Goal: Complete application form

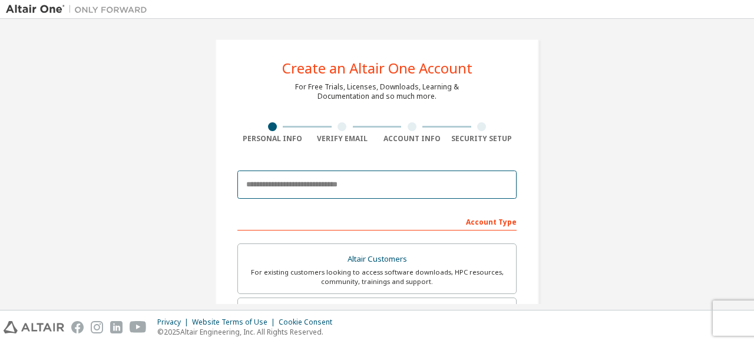
click at [350, 175] on input "email" at bounding box center [376, 185] width 279 height 28
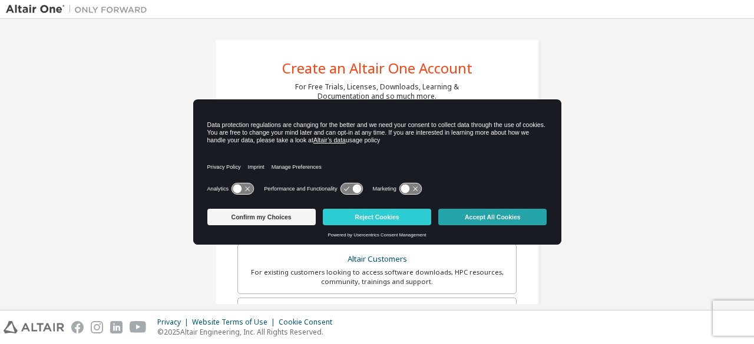
click at [478, 213] on button "Accept All Cookies" at bounding box center [492, 217] width 108 height 16
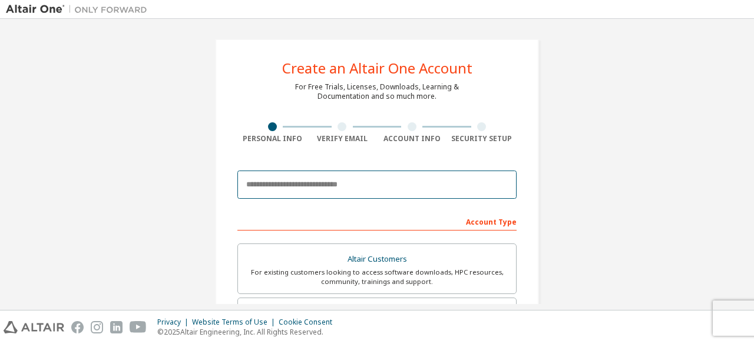
click at [372, 173] on input "email" at bounding box center [376, 185] width 279 height 28
type input "**********"
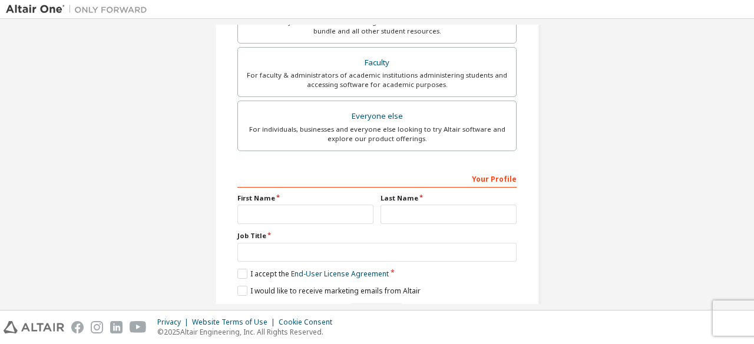
scroll to position [306, 0]
click at [280, 211] on input "text" at bounding box center [305, 213] width 136 height 19
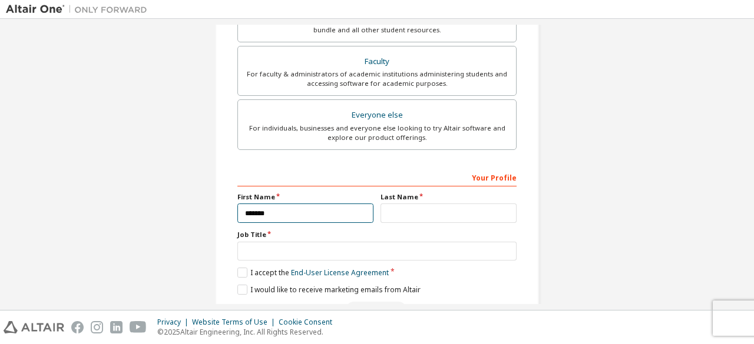
type input "*******"
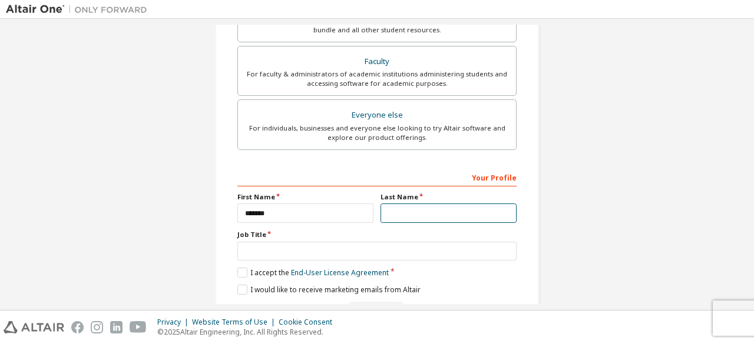
click at [413, 205] on input "text" at bounding box center [448, 213] width 136 height 19
type input "*********"
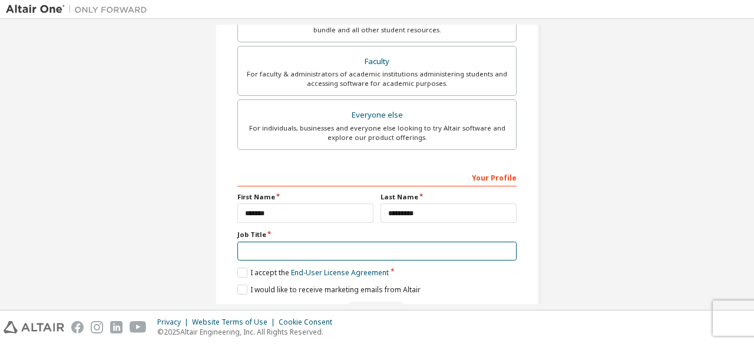
click at [374, 250] on input "text" at bounding box center [376, 251] width 279 height 19
type input "*******"
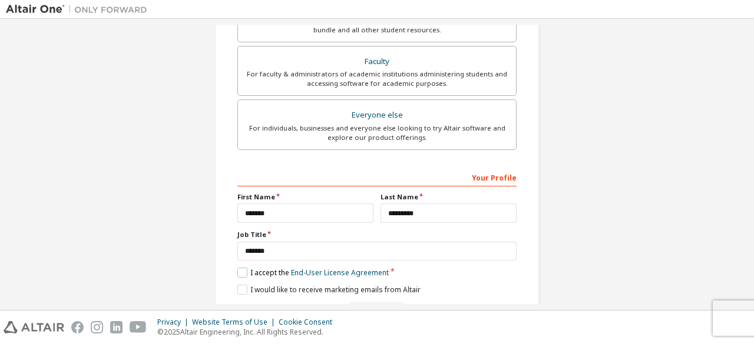
click at [237, 268] on label "I accept the End-User License Agreement" at bounding box center [312, 273] width 151 height 10
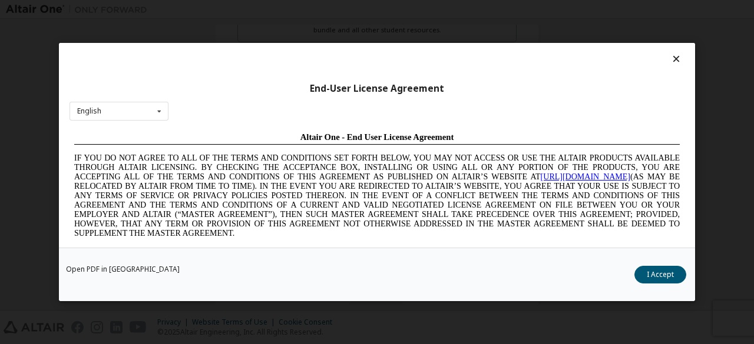
scroll to position [0, 0]
click at [645, 278] on button "I Accept" at bounding box center [660, 275] width 52 height 18
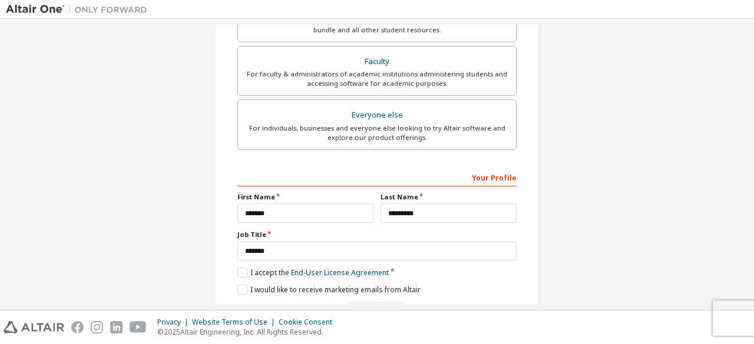
scroll to position [340, 0]
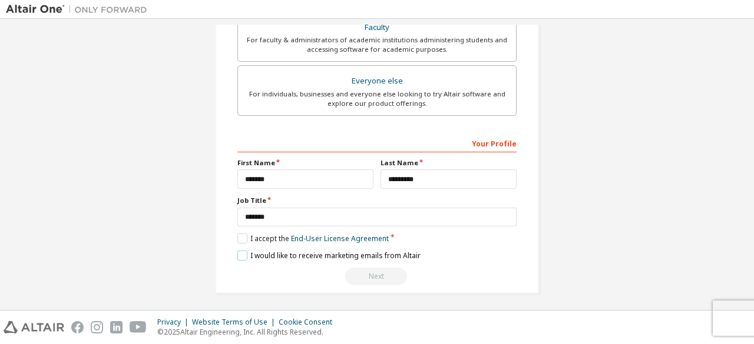
click at [240, 256] on label "I would like to receive marketing emails from Altair" at bounding box center [328, 256] width 183 height 10
click at [360, 271] on div "Next" at bounding box center [376, 277] width 279 height 18
click at [491, 141] on div "Your Profile" at bounding box center [376, 143] width 279 height 19
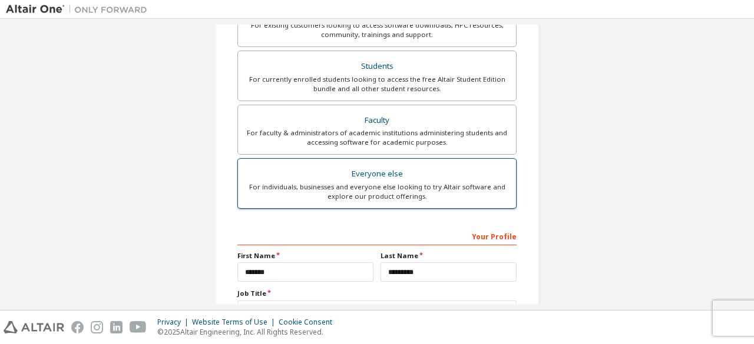
scroll to position [247, 0]
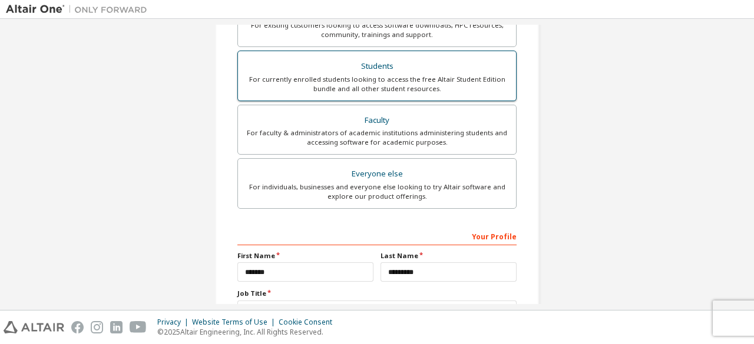
click at [409, 84] on div "For currently enrolled students looking to access the free Altair Student Editi…" at bounding box center [377, 84] width 264 height 19
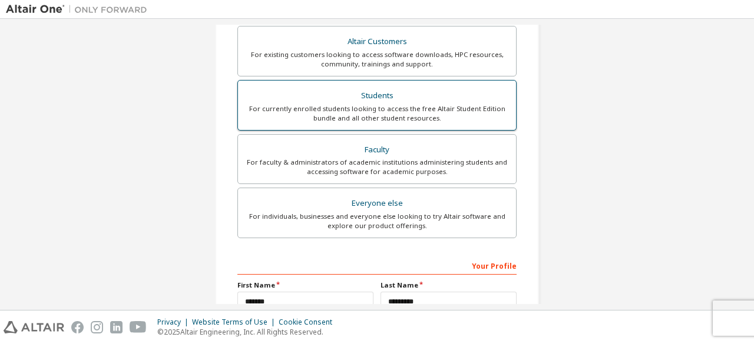
scroll to position [248, 0]
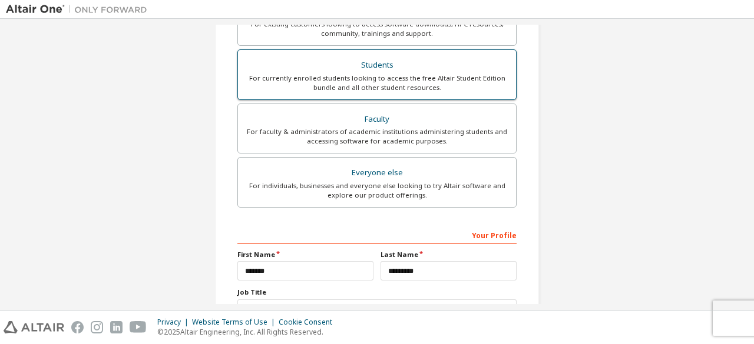
click at [397, 67] on div "Students" at bounding box center [377, 65] width 264 height 16
click at [442, 71] on div "Students" at bounding box center [377, 65] width 264 height 16
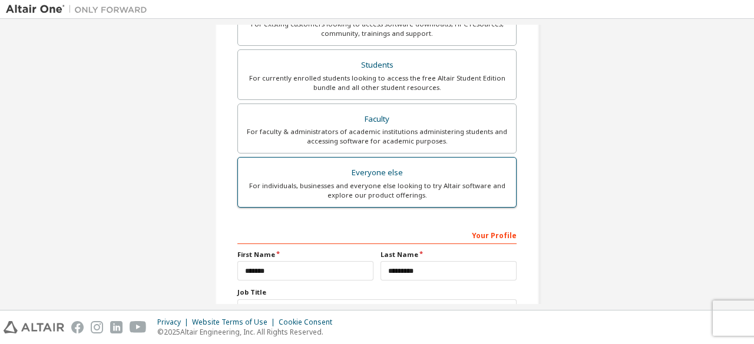
scroll to position [340, 0]
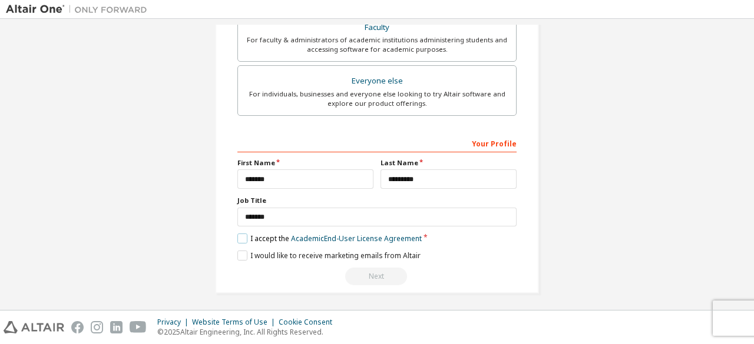
click at [247, 237] on label "I accept the Academic End-User License Agreement" at bounding box center [329, 239] width 184 height 10
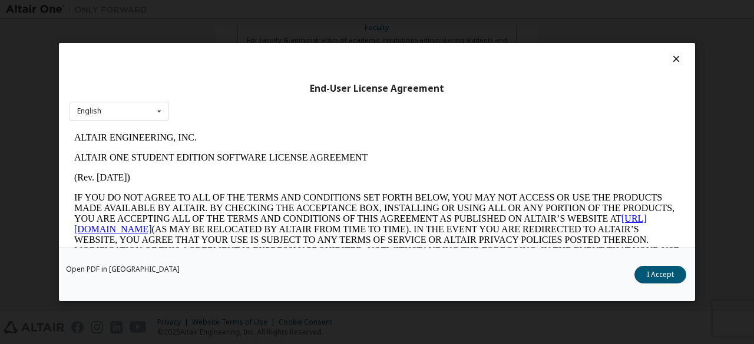
scroll to position [0, 0]
click at [659, 275] on button "I Accept" at bounding box center [660, 275] width 52 height 18
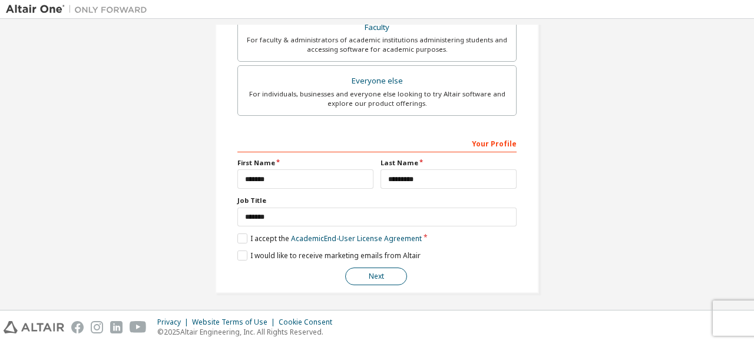
click at [371, 276] on button "Next" at bounding box center [376, 277] width 62 height 18
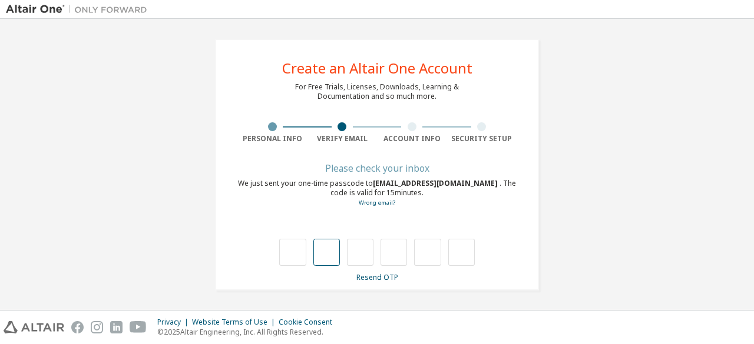
type input "*"
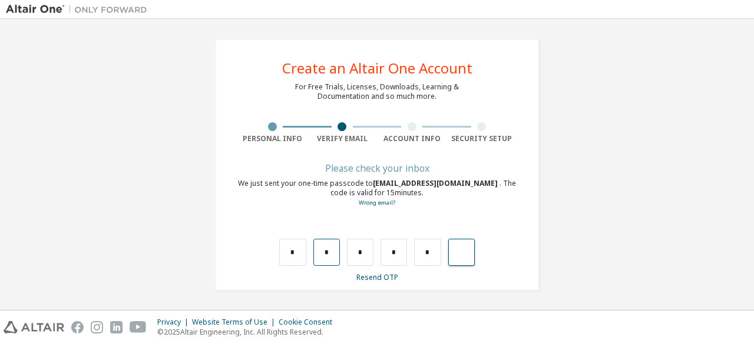
type input "*"
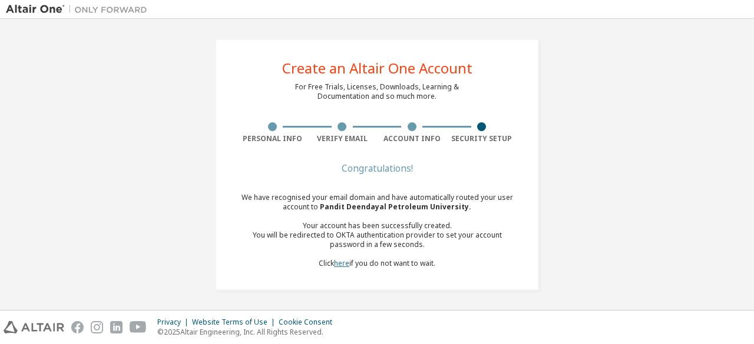
click at [335, 266] on link "here" at bounding box center [341, 263] width 15 height 10
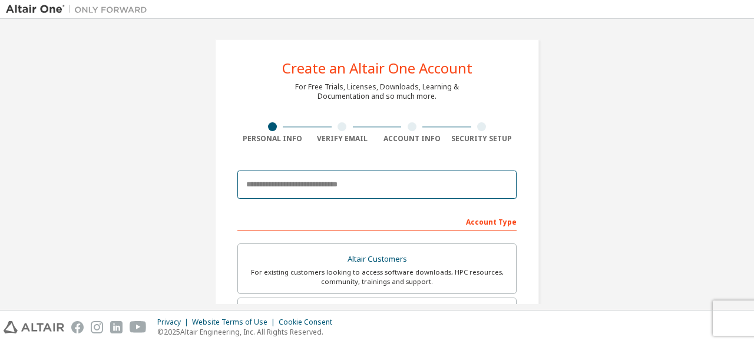
click at [317, 185] on input "email" at bounding box center [376, 185] width 279 height 28
type input "**********"
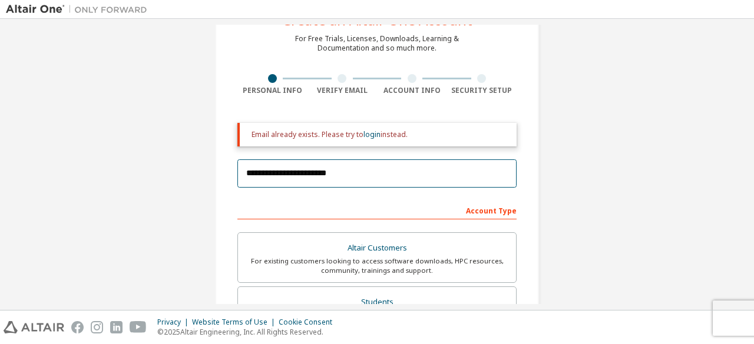
scroll to position [38, 0]
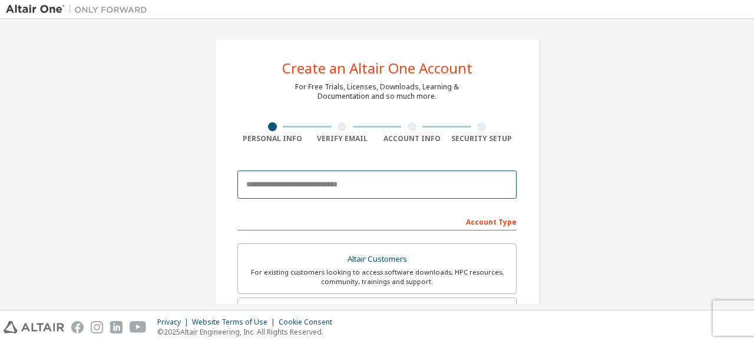
click at [336, 182] on input "email" at bounding box center [376, 185] width 279 height 28
type input "**********"
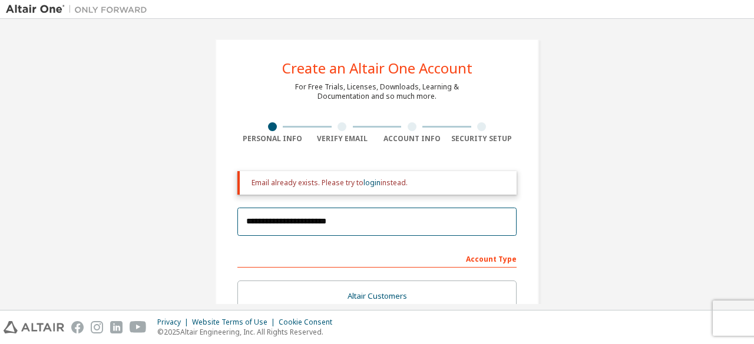
scroll to position [14, 0]
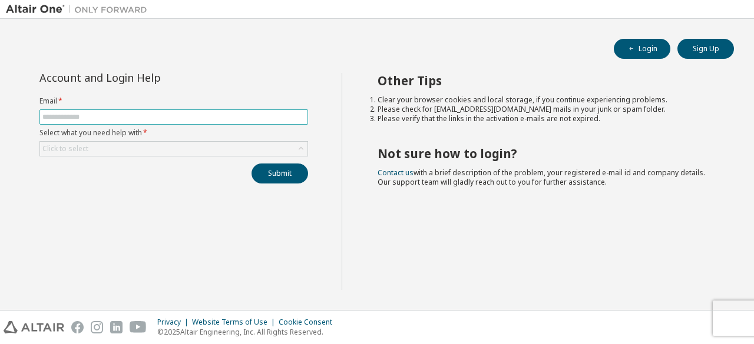
click at [193, 112] on input "text" at bounding box center [173, 116] width 263 height 9
type input "**********"
click at [161, 149] on div "Click to select" at bounding box center [173, 149] width 267 height 14
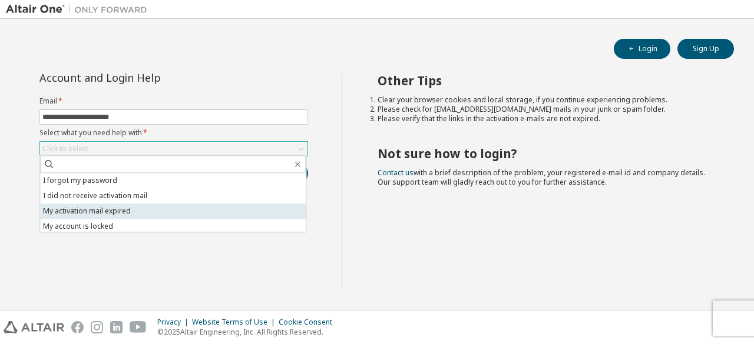
scroll to position [33, 0]
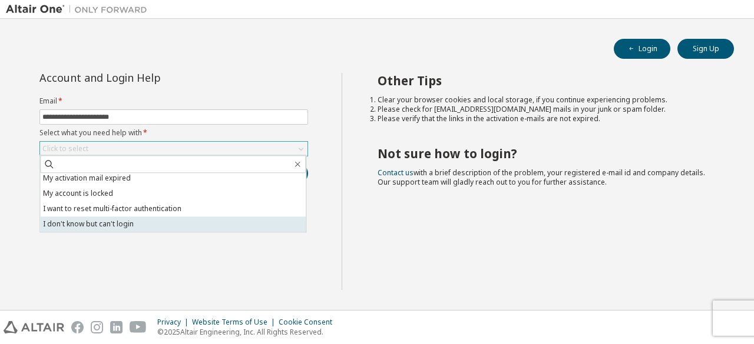
click at [141, 227] on li "I don't know but can't login" at bounding box center [173, 224] width 266 height 15
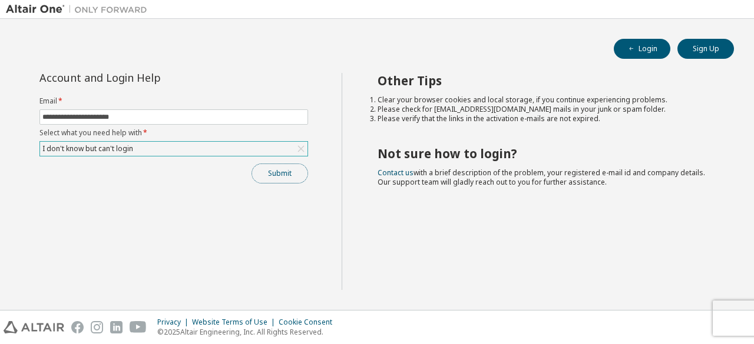
click at [268, 177] on button "Submit" at bounding box center [279, 174] width 57 height 20
click at [650, 43] on button "Login" at bounding box center [641, 49] width 57 height 20
